Goal: Book appointment/travel/reservation

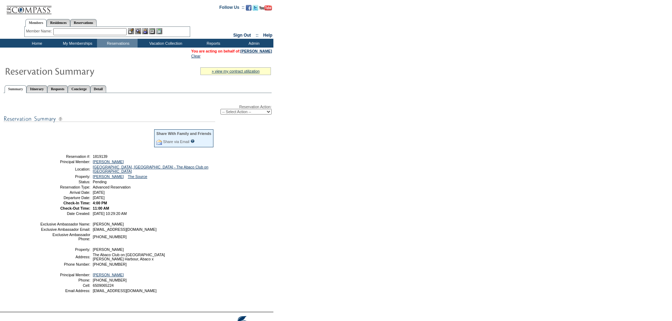
click at [269, 114] on select "-- Select Action -- Modify Reservation Dates Modify Reservation Cost Modify Occ…" at bounding box center [246, 112] width 51 height 6
select select "ConfirmRes"
click at [221, 110] on select "-- Select Action -- Modify Reservation Dates Modify Reservation Cost Modify Occ…" at bounding box center [246, 112] width 51 height 6
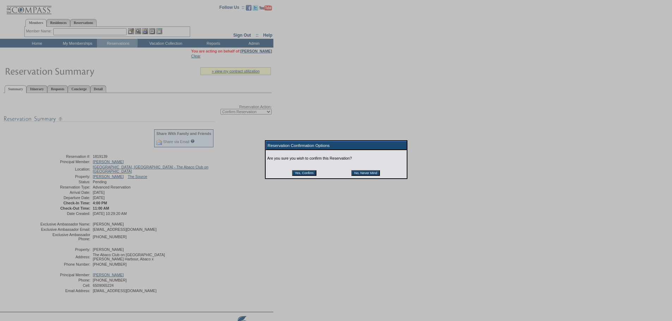
click at [308, 175] on input "Yes, Confirm" at bounding box center [304, 173] width 24 height 6
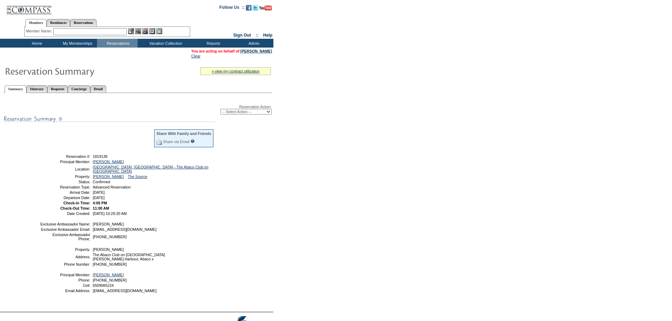
click at [260, 52] on link "[PERSON_NAME]" at bounding box center [256, 51] width 31 height 4
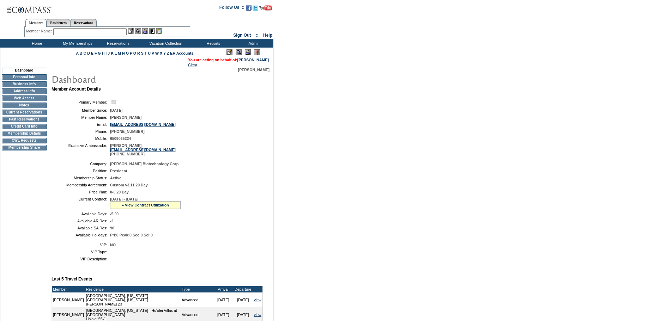
click at [17, 137] on td "Membership Details" at bounding box center [24, 134] width 45 height 6
